Goal: Task Accomplishment & Management: Manage account settings

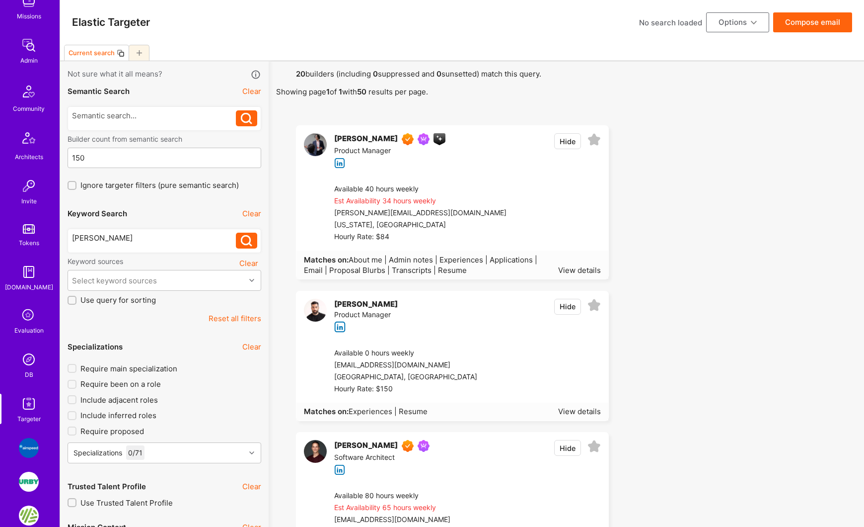
click at [28, 401] on img at bounding box center [29, 403] width 20 height 20
type input "[DATE]"
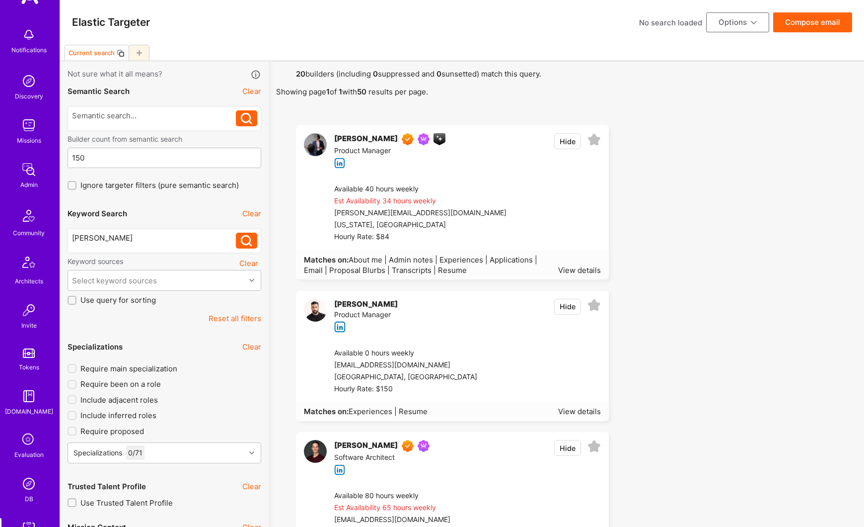
scroll to position [28, 0]
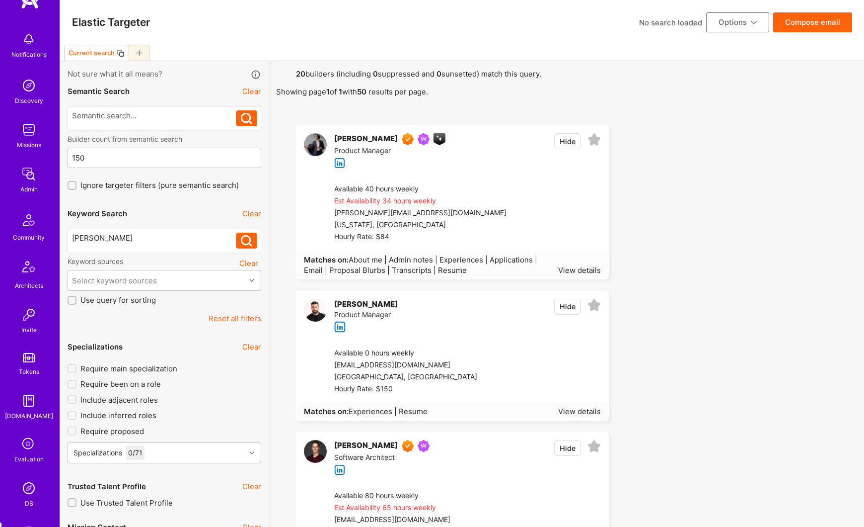
click at [35, 180] on img at bounding box center [29, 174] width 20 height 20
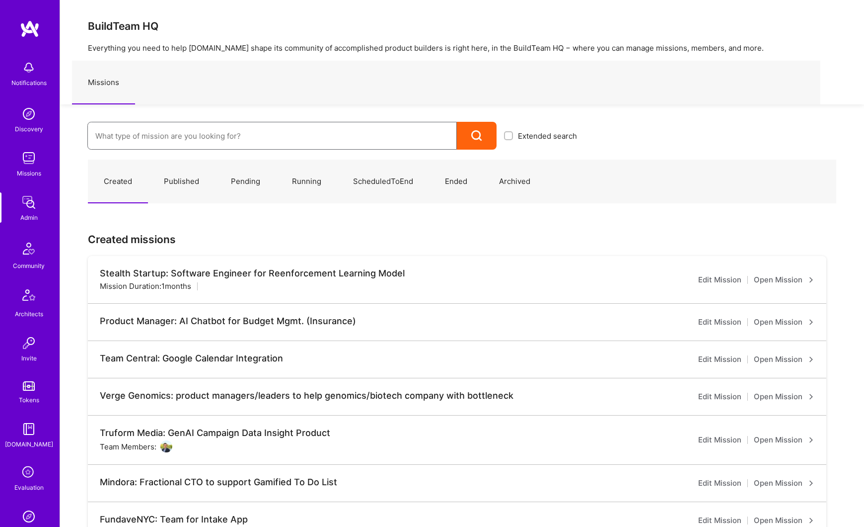
click at [145, 138] on input at bounding box center [272, 135] width 354 height 25
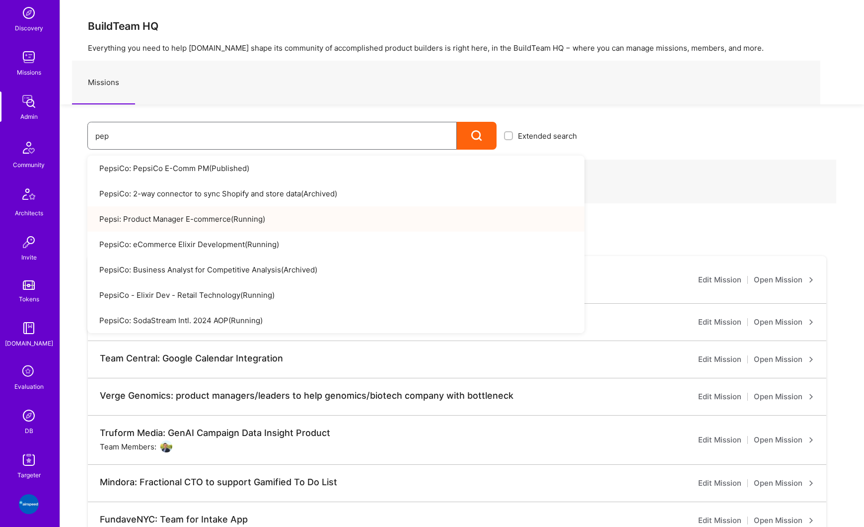
scroll to position [107, 0]
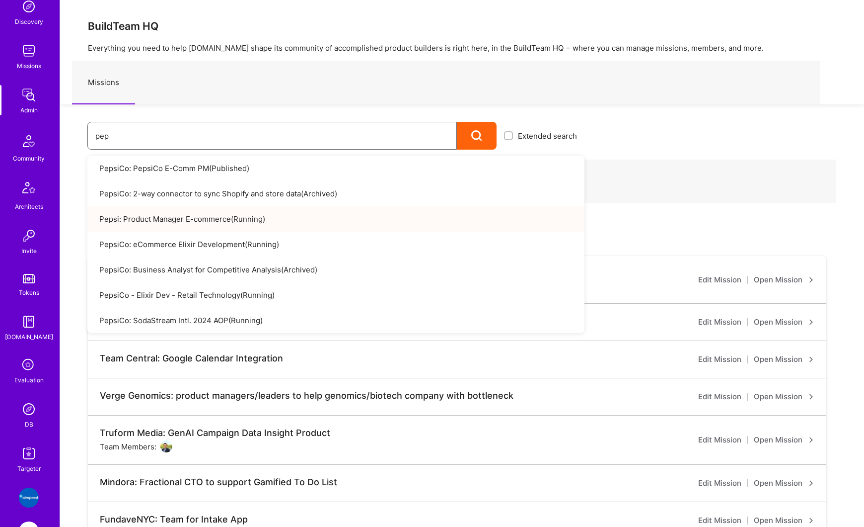
type input "pep"
click at [37, 417] on img at bounding box center [29, 409] width 20 height 20
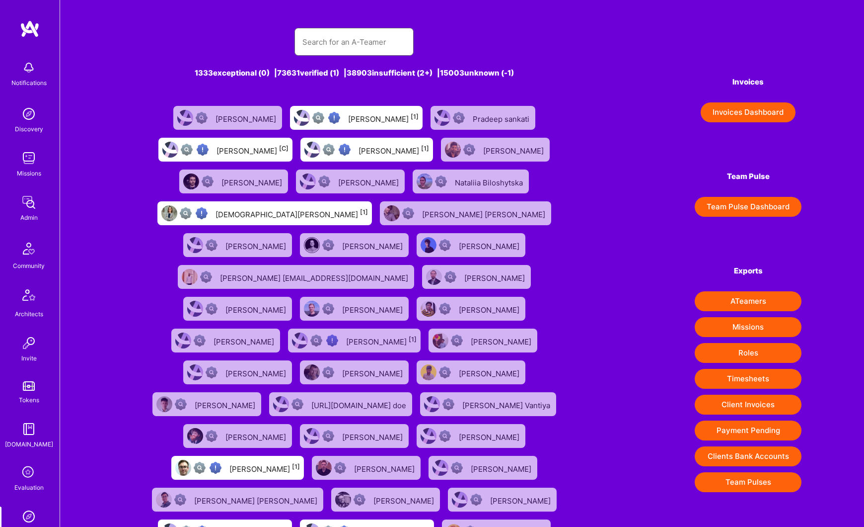
click at [370, 35] on input "text" at bounding box center [354, 41] width 103 height 25
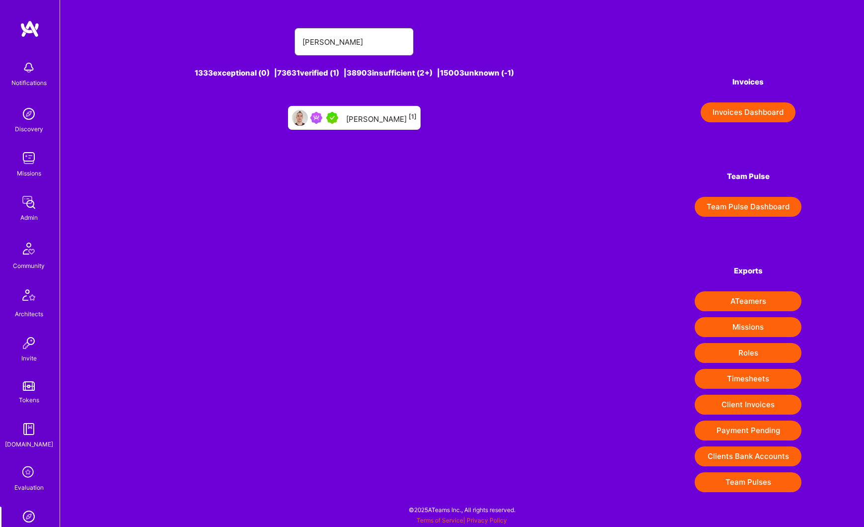
type input "[PERSON_NAME]"
click at [374, 107] on div "[PERSON_NAME] [1]" at bounding box center [354, 118] width 133 height 24
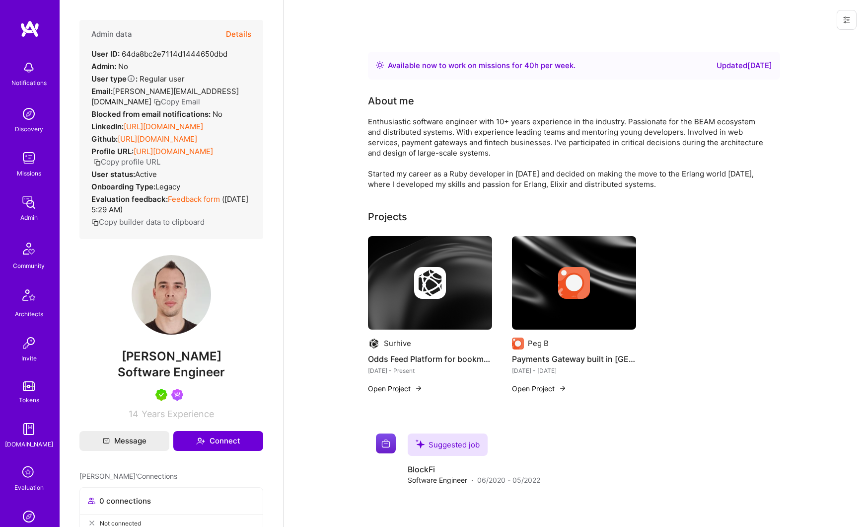
click at [246, 38] on button "Details" at bounding box center [238, 34] width 25 height 29
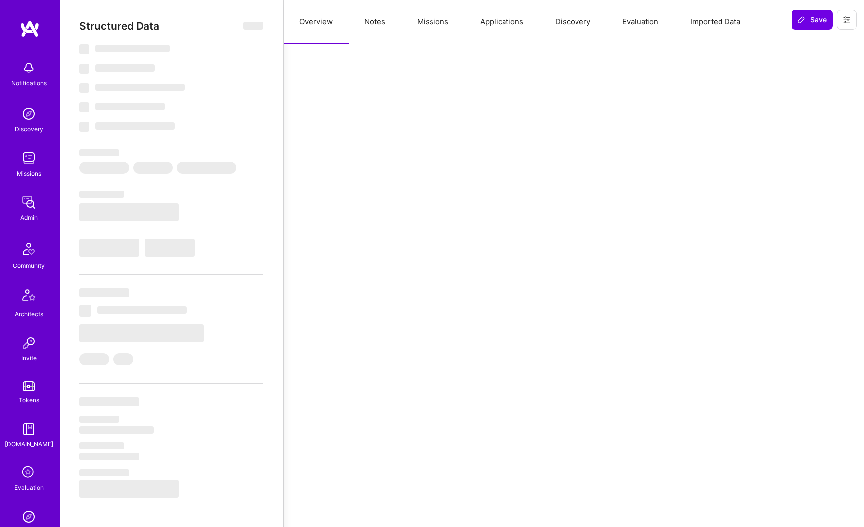
select select "Right Now"
select select "5"
select select "7"
select select "6"
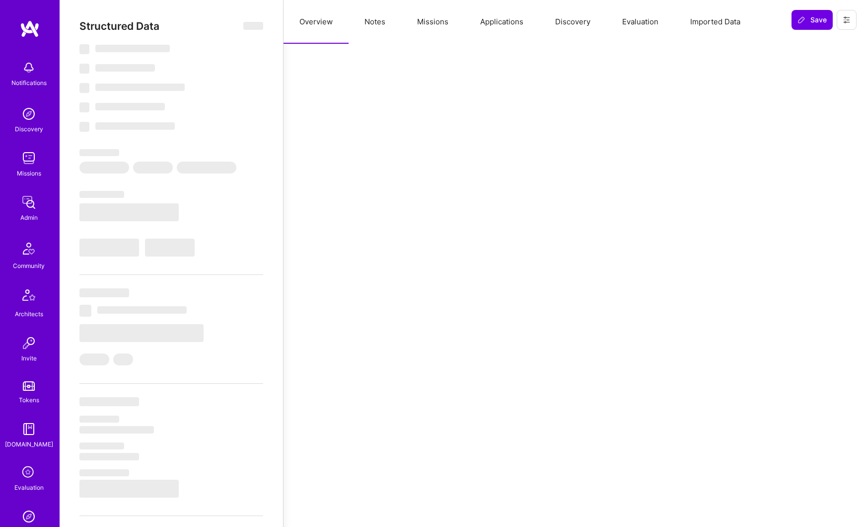
select select "AR"
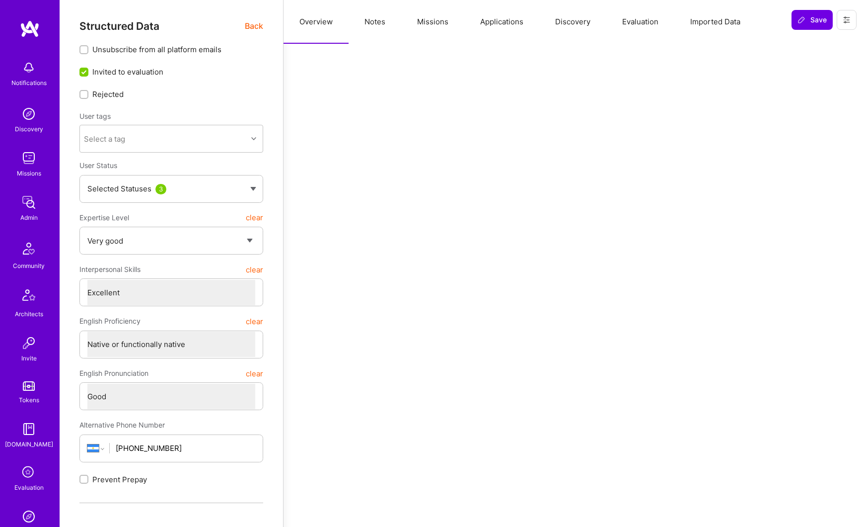
click at [440, 28] on button "Missions" at bounding box center [432, 22] width 63 height 44
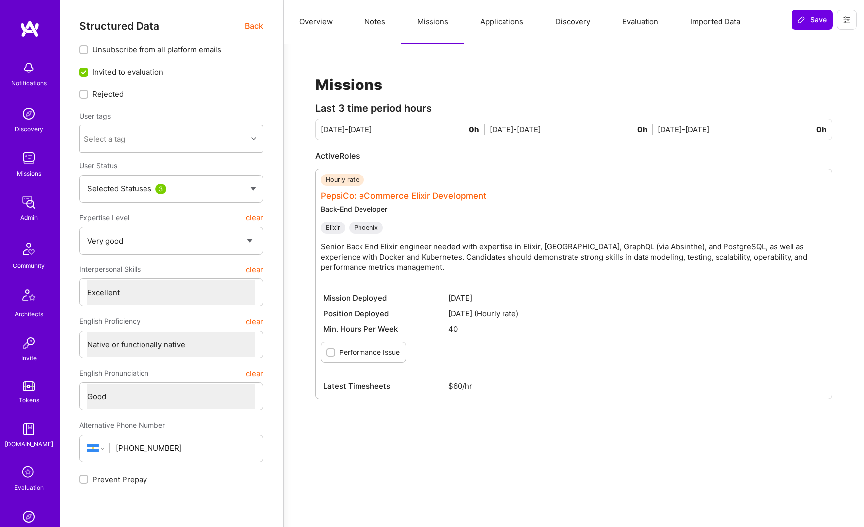
click at [391, 195] on link "PepsiCo: eCommerce Elixir Development" at bounding box center [403, 196] width 165 height 10
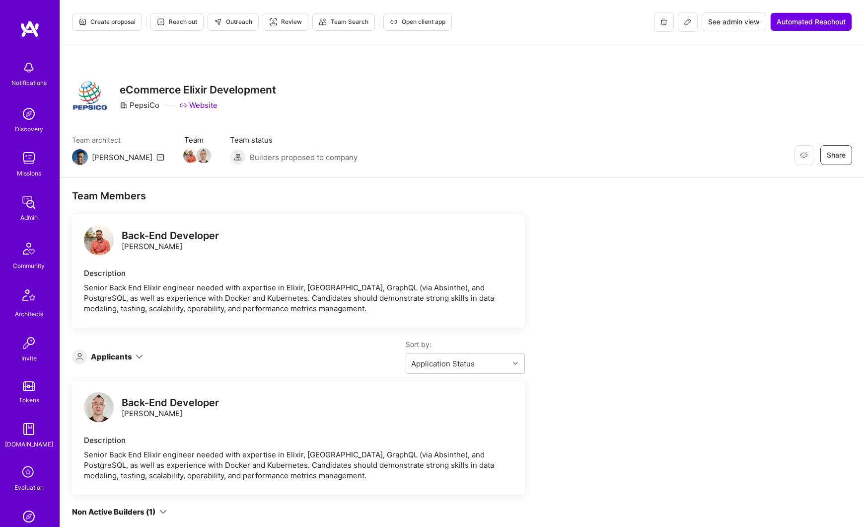
click at [731, 27] on button "See admin view" at bounding box center [734, 21] width 65 height 19
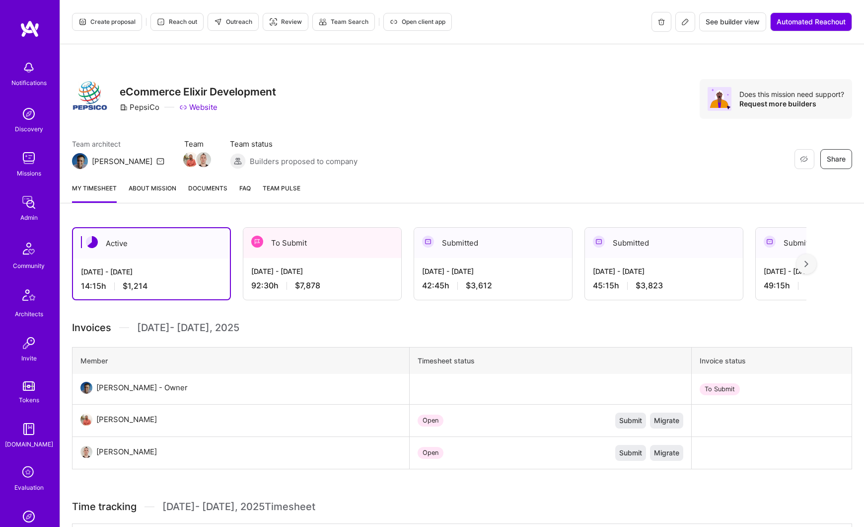
click at [163, 188] on link "About Mission" at bounding box center [153, 193] width 48 height 20
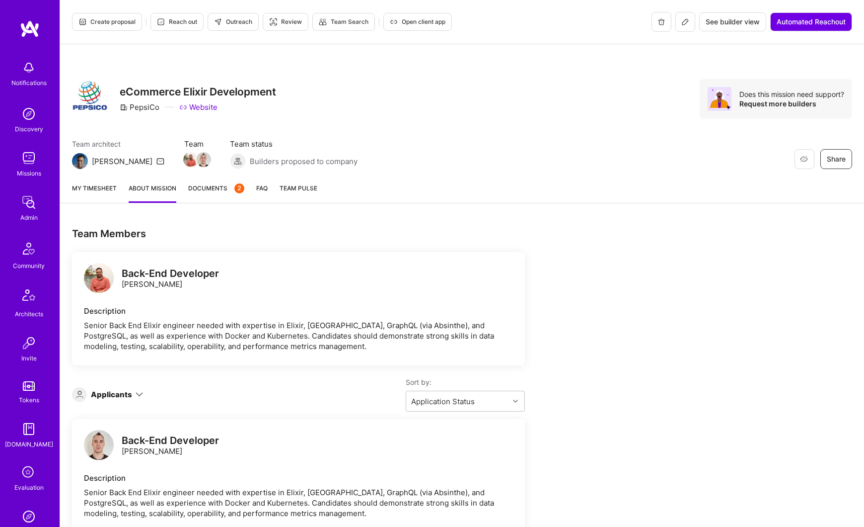
click at [684, 29] on button at bounding box center [686, 22] width 20 height 20
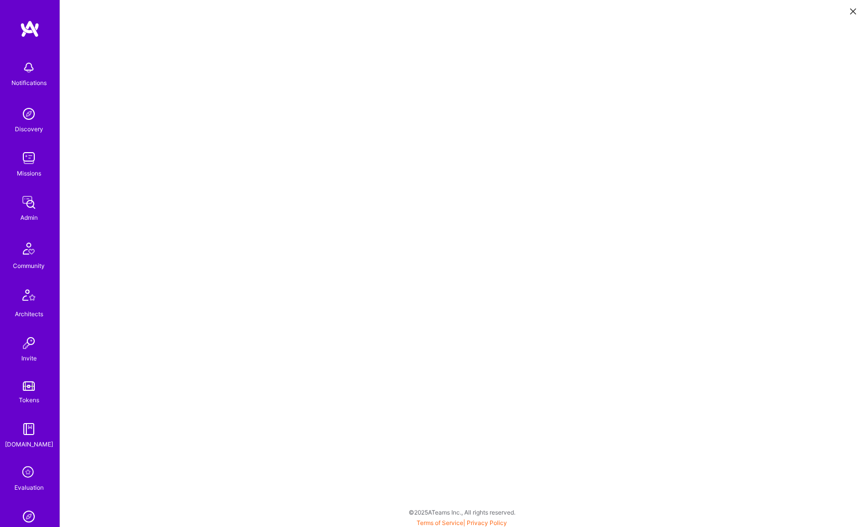
scroll to position [2, 0]
